Goal: Task Accomplishment & Management: Use online tool/utility

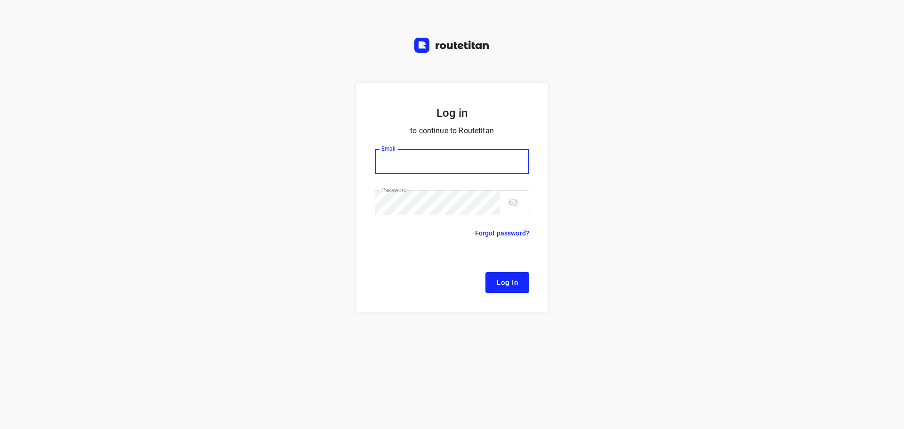
type input "[EMAIL_ADDRESS][DOMAIN_NAME]"
click at [522, 278] on button "Log In" at bounding box center [507, 282] width 44 height 21
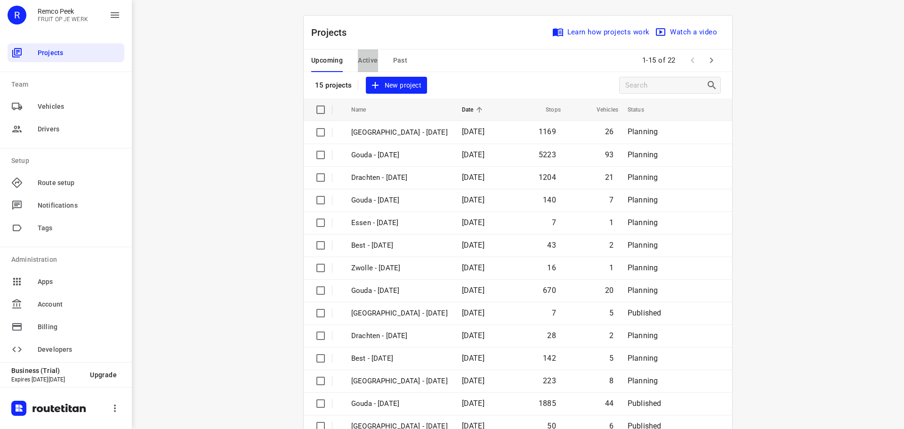
click at [362, 56] on span "Active" at bounding box center [368, 61] width 20 height 12
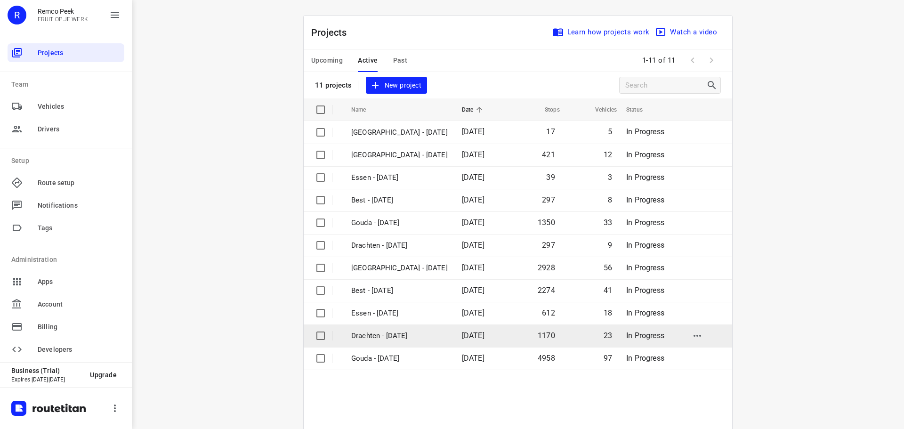
click at [378, 338] on p "Drachten - Monday" at bounding box center [399, 335] width 97 height 11
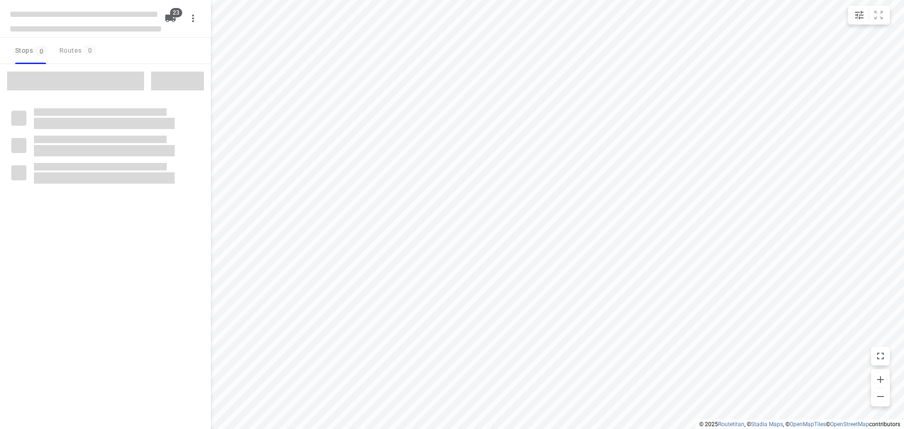
checkbox input "true"
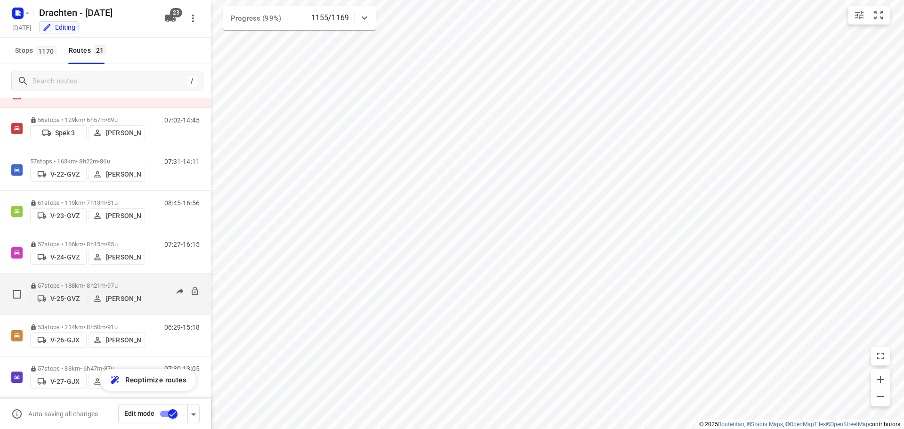
scroll to position [47, 0]
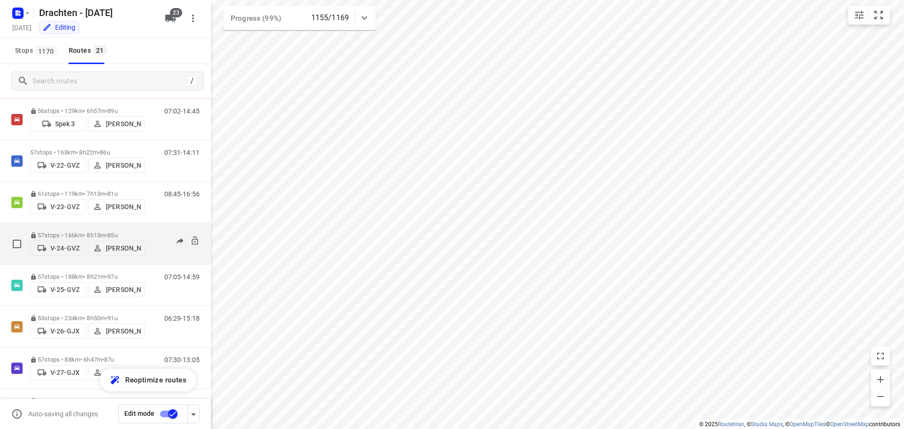
click at [116, 231] on div "57 stops • 166km • 8h15m • 85u V-24-GVZ Piet Wijma" at bounding box center [87, 243] width 115 height 33
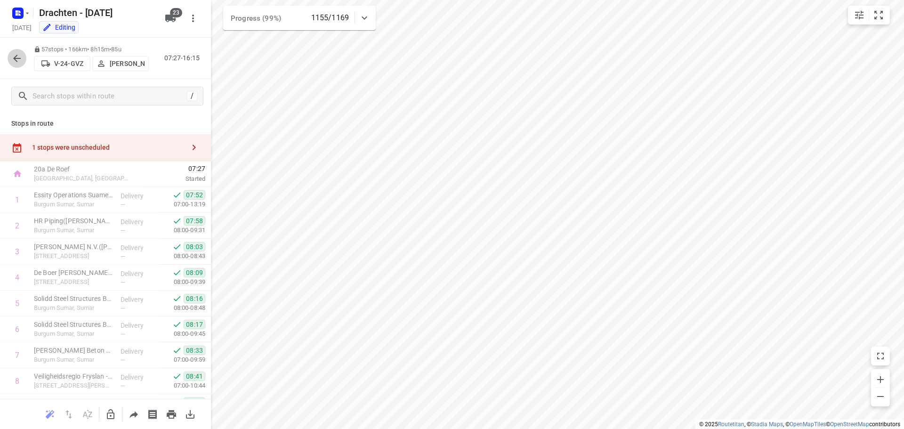
click at [22, 55] on icon "button" at bounding box center [16, 58] width 11 height 11
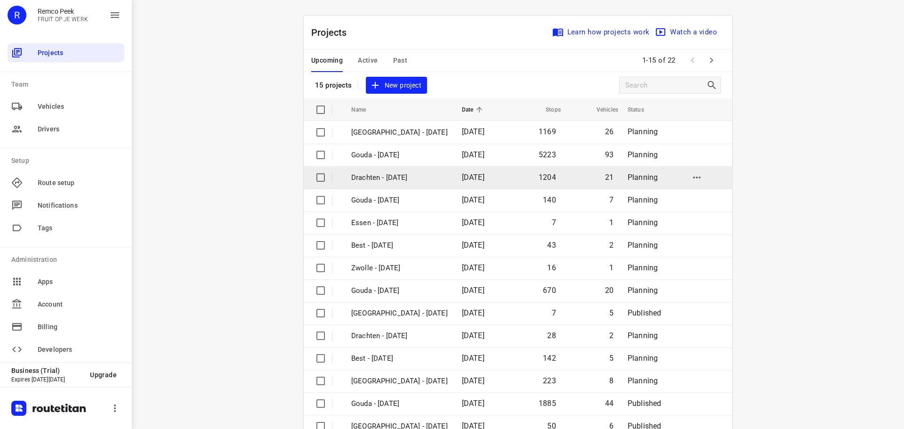
click at [404, 176] on p "Drachten - Monday" at bounding box center [399, 177] width 97 height 11
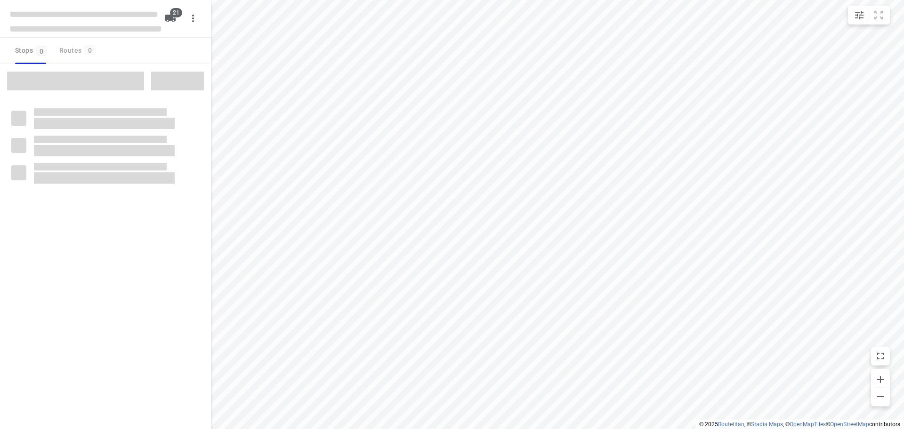
checkbox input "true"
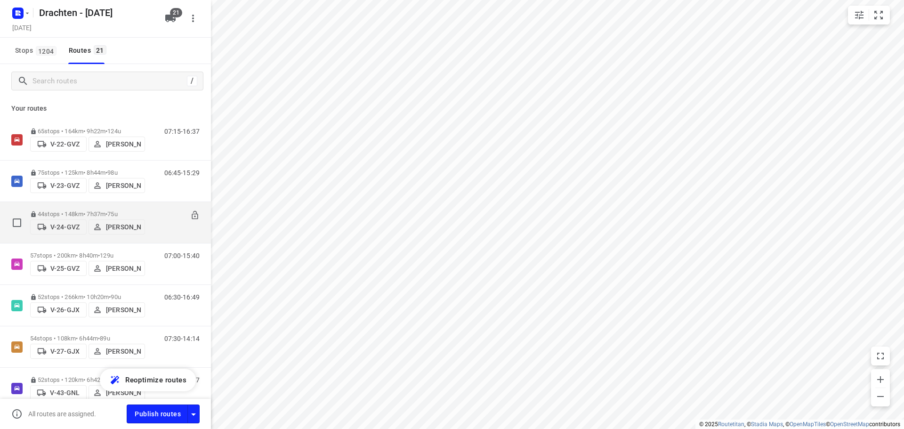
click at [96, 210] on p "44 stops • 148km • 7h37m • 75u" at bounding box center [87, 213] width 115 height 7
